Goal: Use online tool/utility: Utilize a website feature to perform a specific function

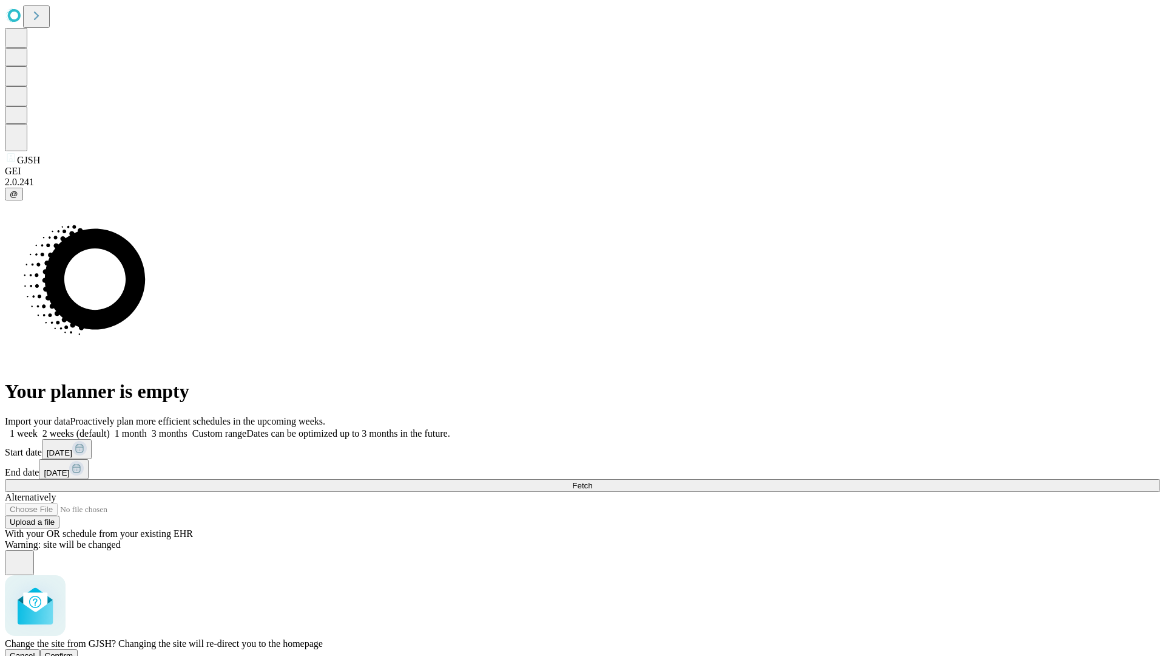
click at [73, 651] on span "Confirm" at bounding box center [59, 655] width 29 height 9
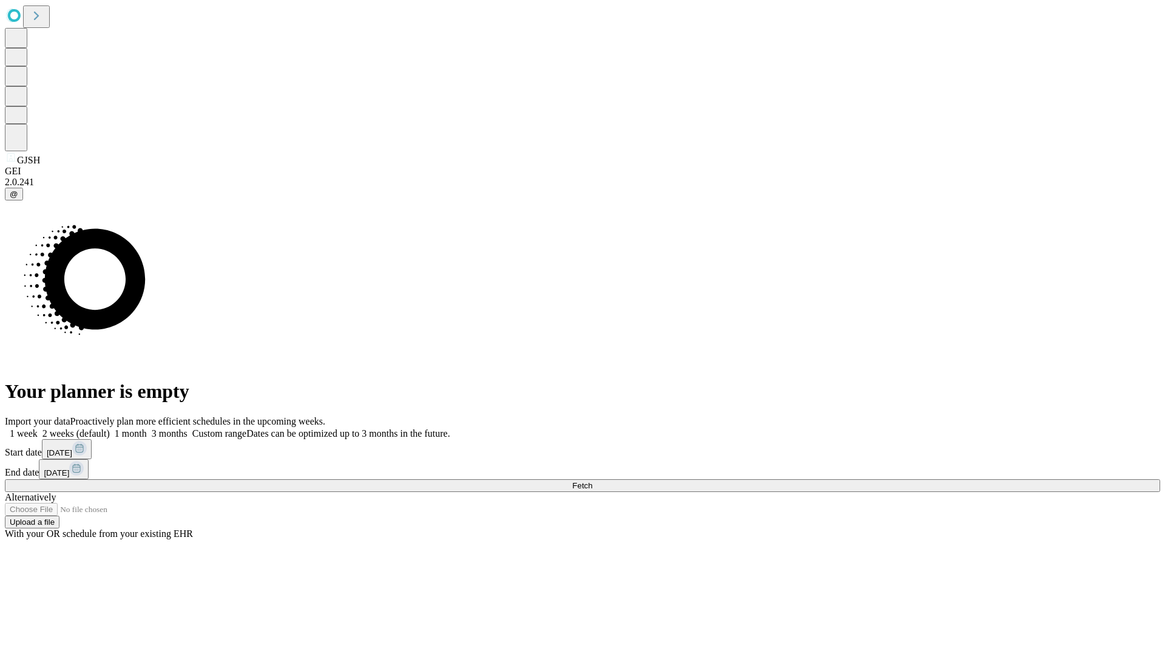
click at [38, 428] on label "1 week" at bounding box center [21, 433] width 33 height 10
click at [592, 481] on span "Fetch" at bounding box center [582, 485] width 20 height 9
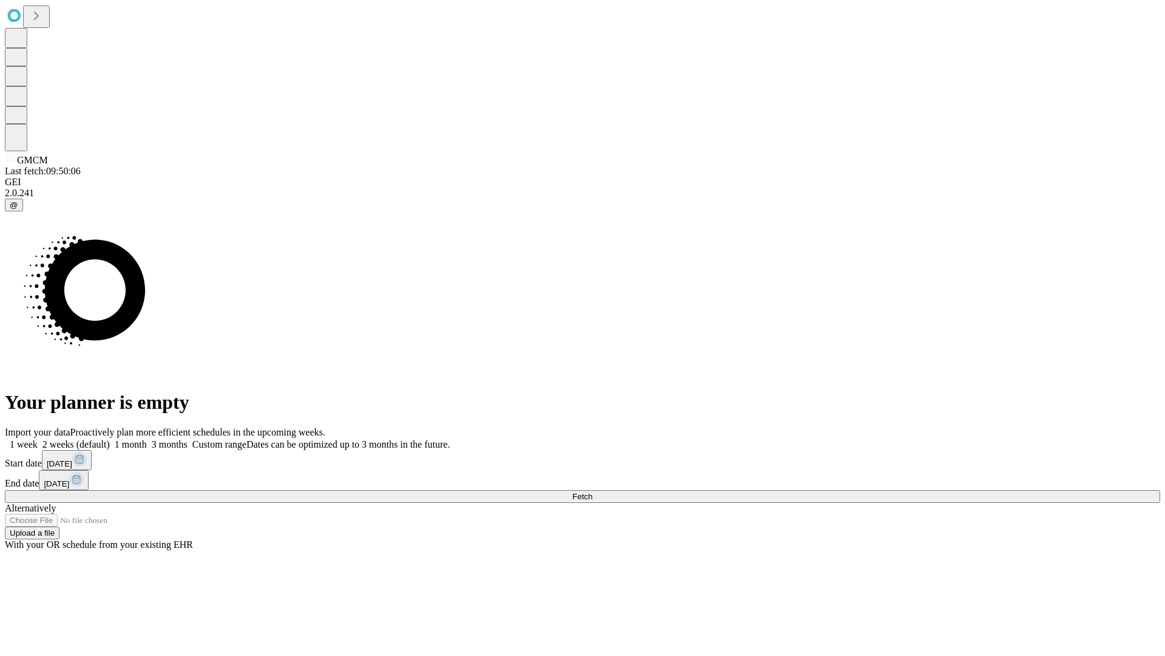
click at [38, 439] on label "1 week" at bounding box center [21, 444] width 33 height 10
click at [592, 492] on span "Fetch" at bounding box center [582, 496] width 20 height 9
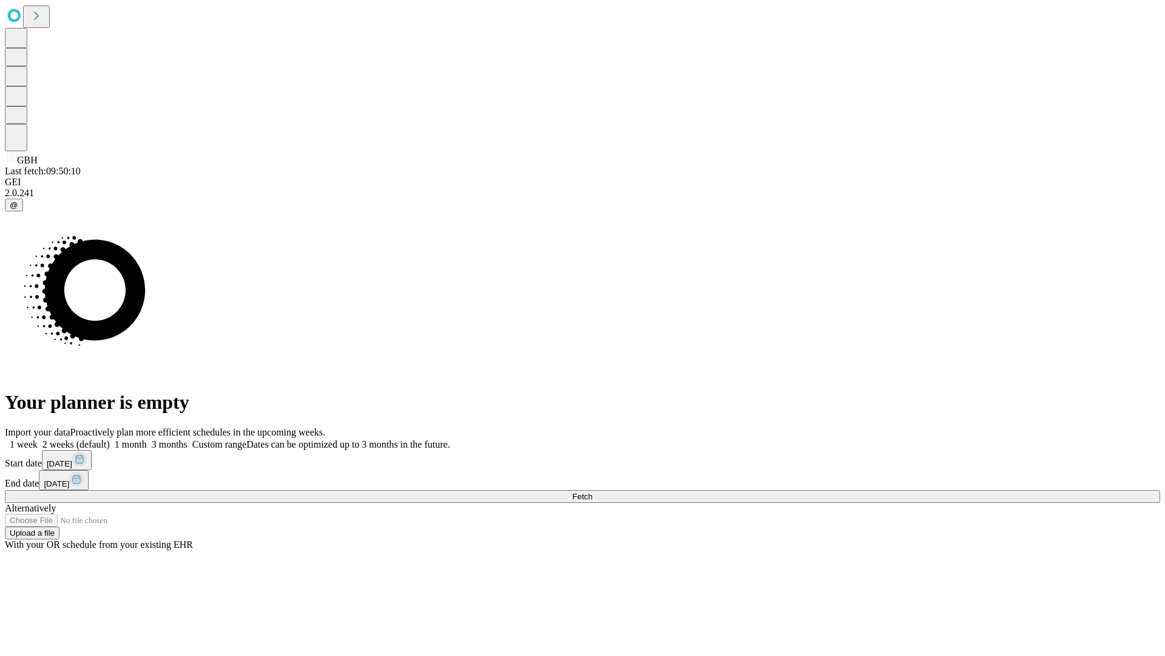
click at [38, 439] on label "1 week" at bounding box center [21, 444] width 33 height 10
click at [592, 492] on span "Fetch" at bounding box center [582, 496] width 20 height 9
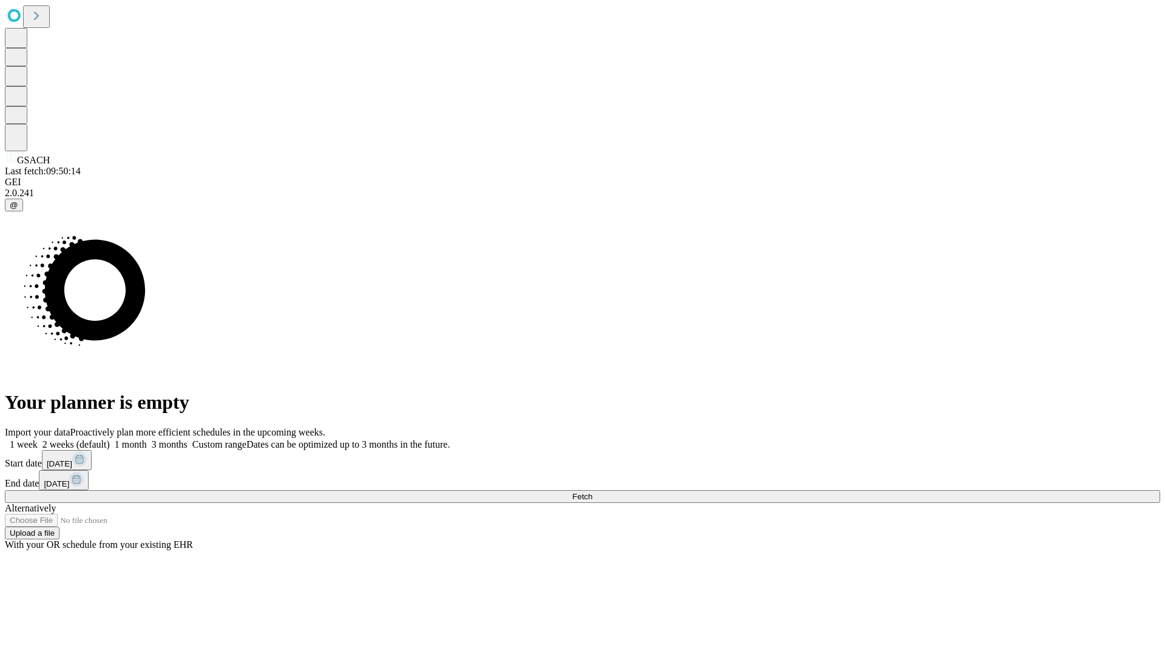
click at [38, 439] on label "1 week" at bounding box center [21, 444] width 33 height 10
click at [592, 492] on span "Fetch" at bounding box center [582, 496] width 20 height 9
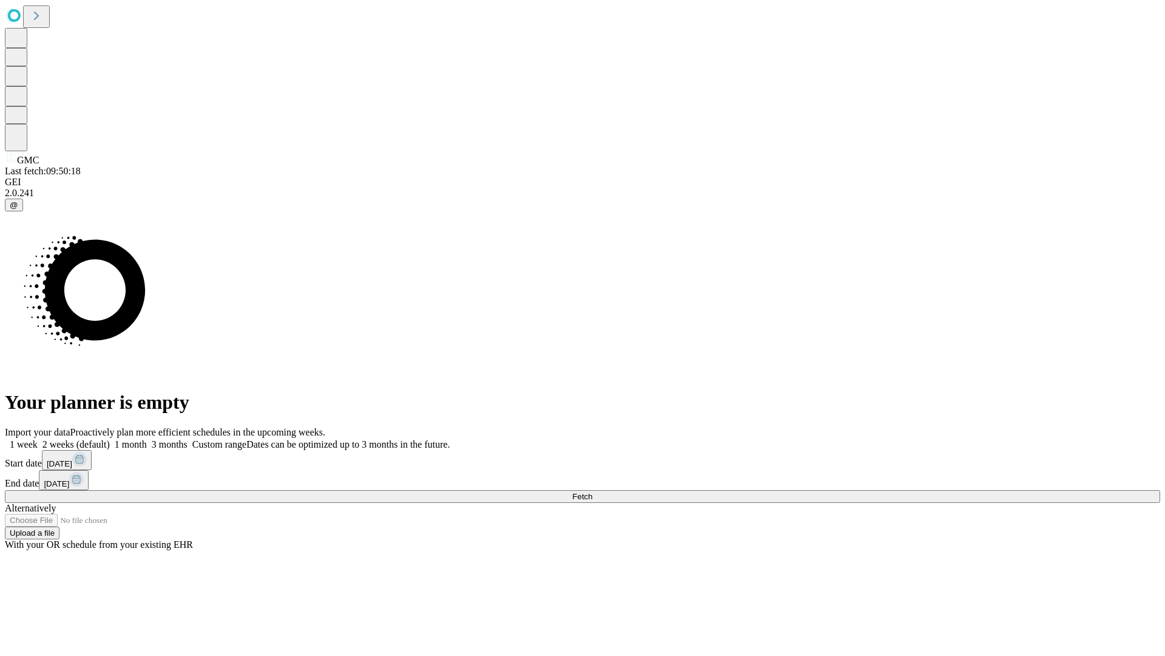
click at [38, 439] on label "1 week" at bounding box center [21, 444] width 33 height 10
click at [592, 492] on span "Fetch" at bounding box center [582, 496] width 20 height 9
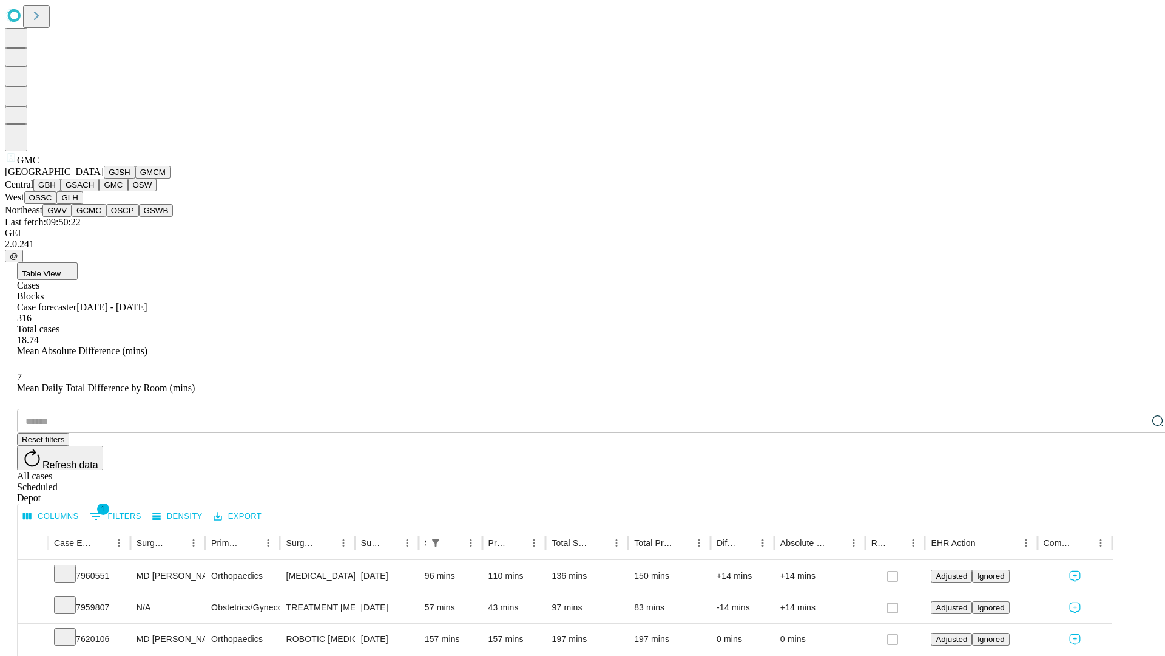
click at [128, 191] on button "OSW" at bounding box center [142, 184] width 29 height 13
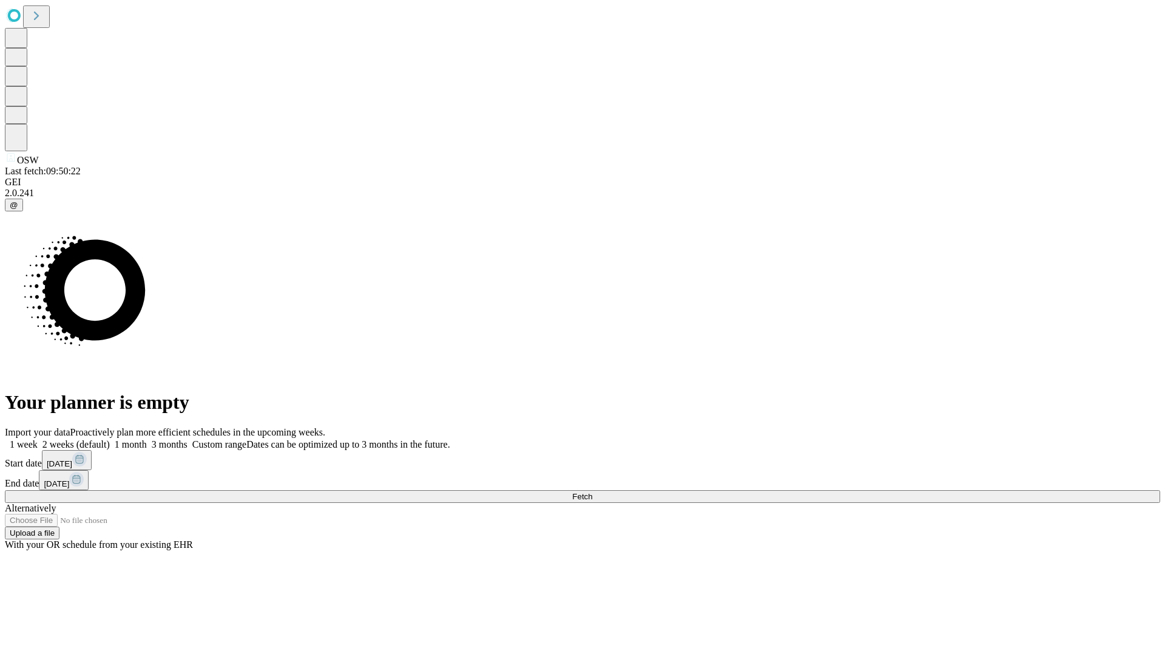
click at [38, 439] on label "1 week" at bounding box center [21, 444] width 33 height 10
click at [592, 492] on span "Fetch" at bounding box center [582, 496] width 20 height 9
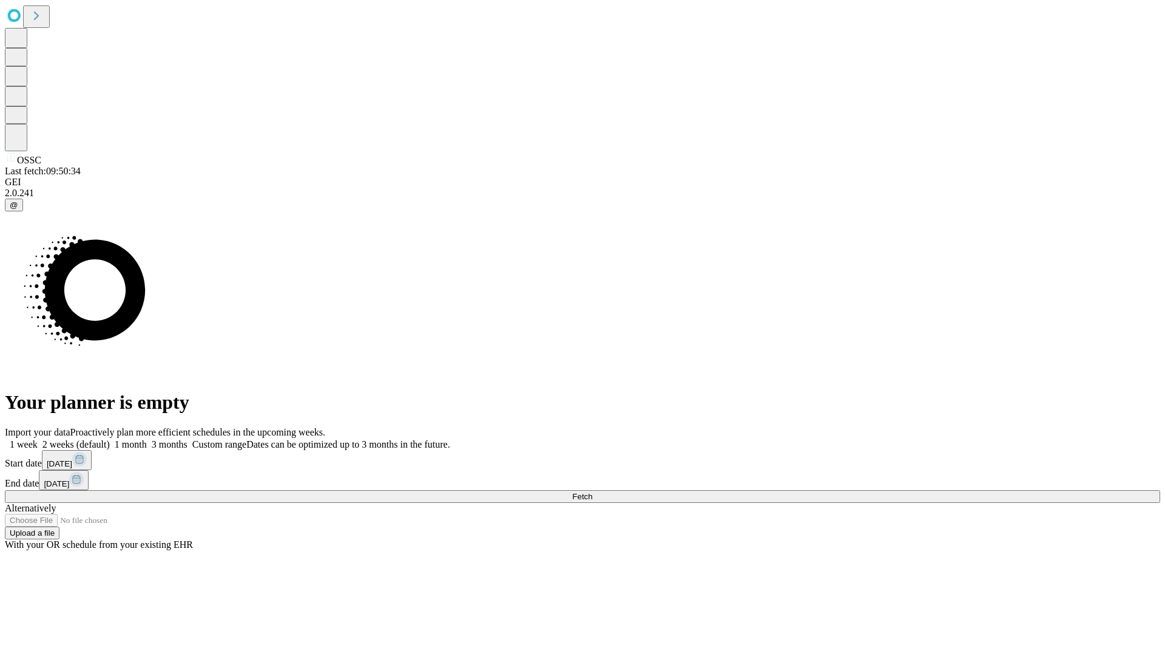
click at [38, 439] on label "1 week" at bounding box center [21, 444] width 33 height 10
click at [592, 492] on span "Fetch" at bounding box center [582, 496] width 20 height 9
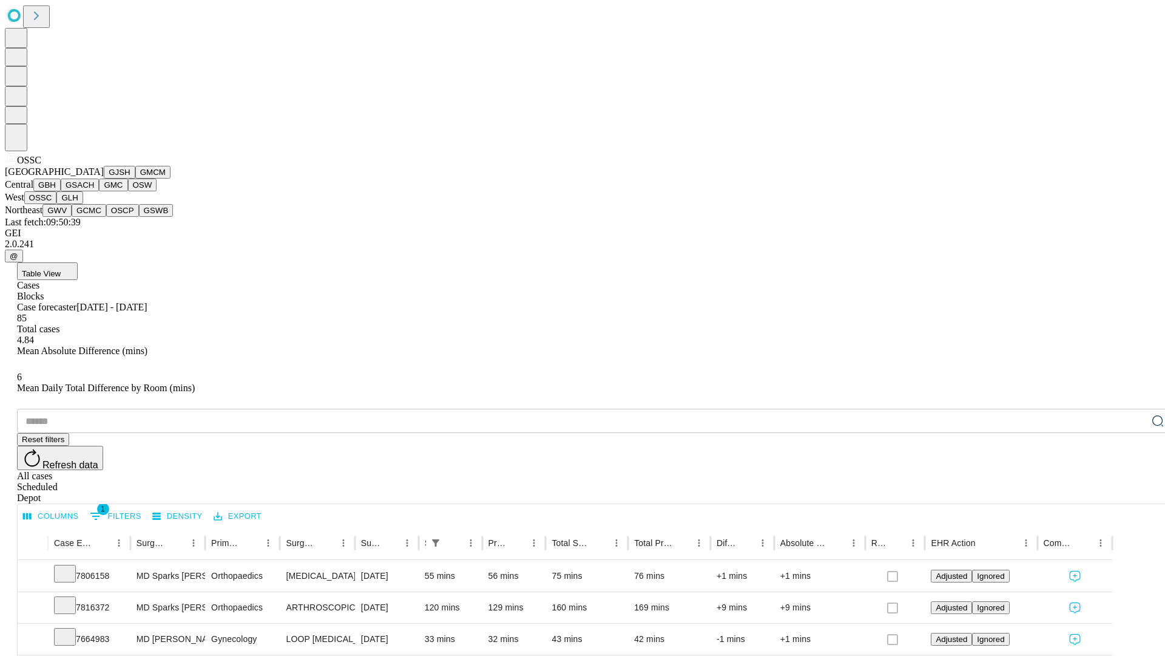
click at [83, 204] on button "GLH" at bounding box center [69, 197] width 26 height 13
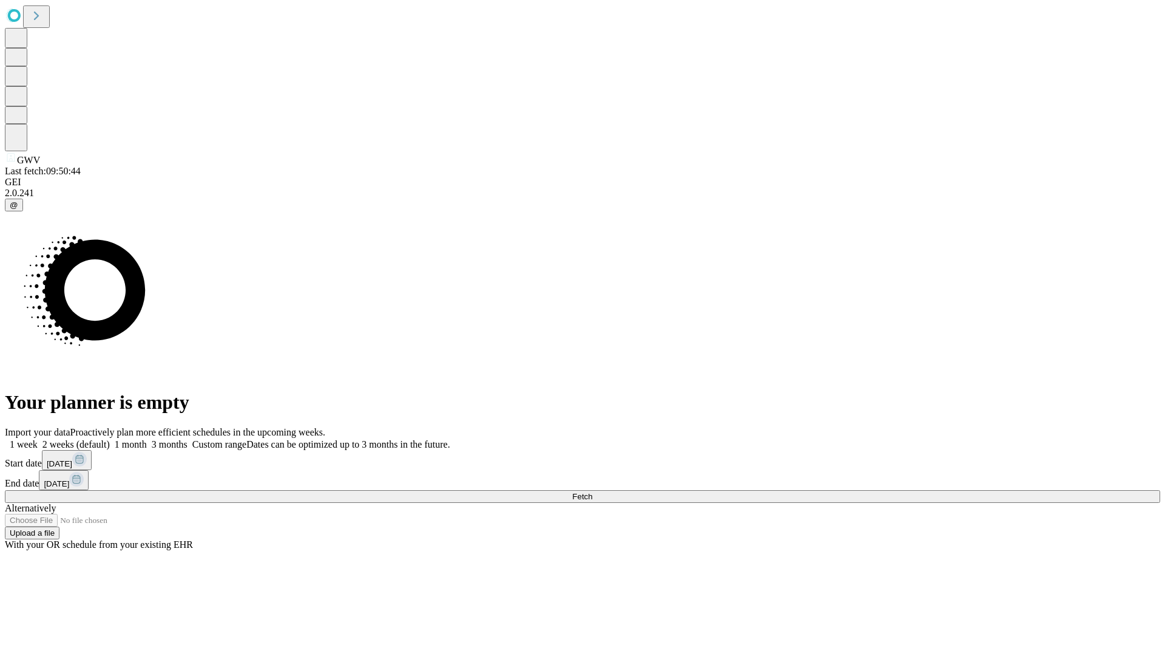
click at [38, 439] on label "1 week" at bounding box center [21, 444] width 33 height 10
click at [592, 492] on span "Fetch" at bounding box center [582, 496] width 20 height 9
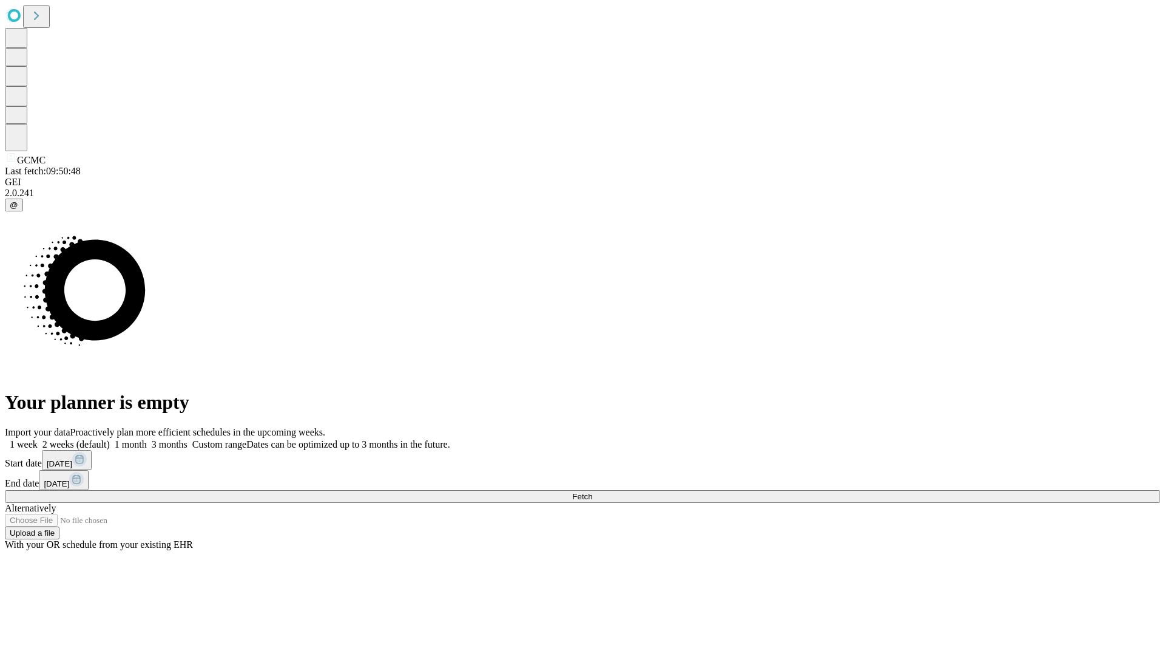
click at [38, 439] on label "1 week" at bounding box center [21, 444] width 33 height 10
click at [592, 492] on span "Fetch" at bounding box center [582, 496] width 20 height 9
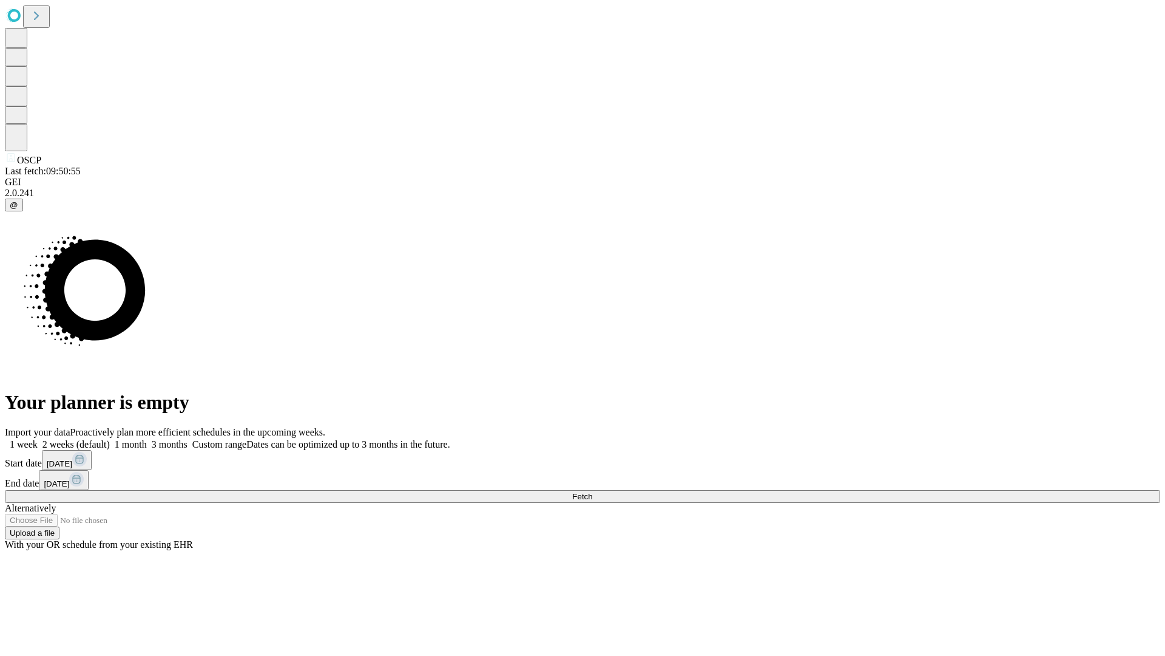
click at [38, 439] on label "1 week" at bounding box center [21, 444] width 33 height 10
click at [592, 492] on span "Fetch" at bounding box center [582, 496] width 20 height 9
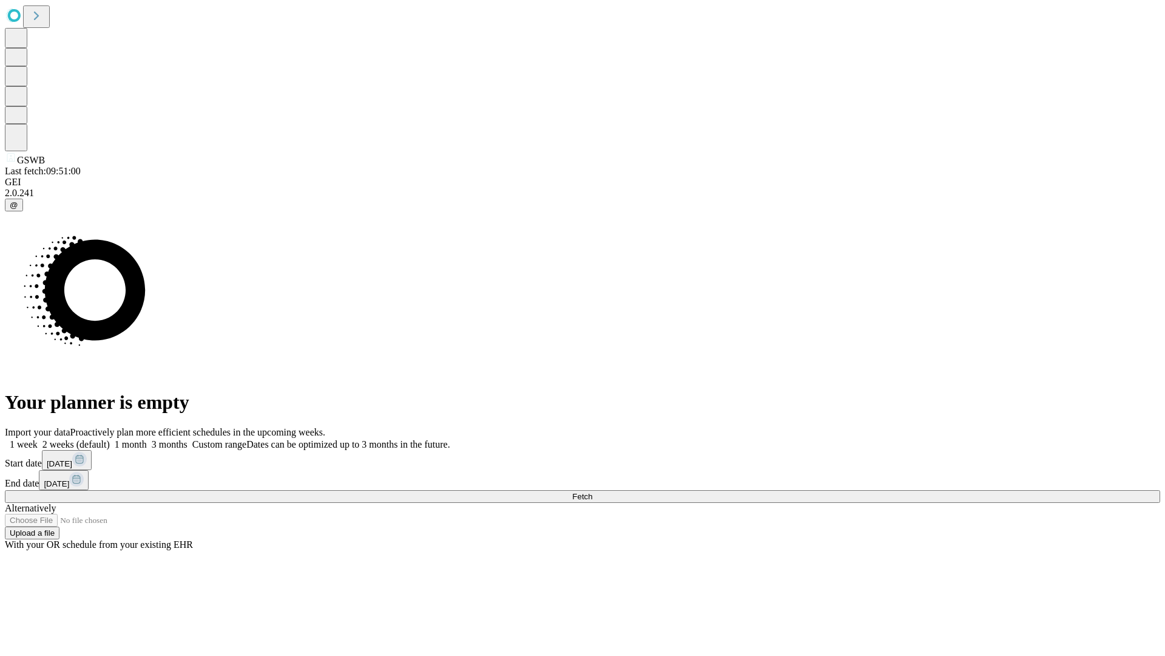
click at [38, 439] on label "1 week" at bounding box center [21, 444] width 33 height 10
click at [592, 492] on span "Fetch" at bounding box center [582, 496] width 20 height 9
